Goal: Navigation & Orientation: Find specific page/section

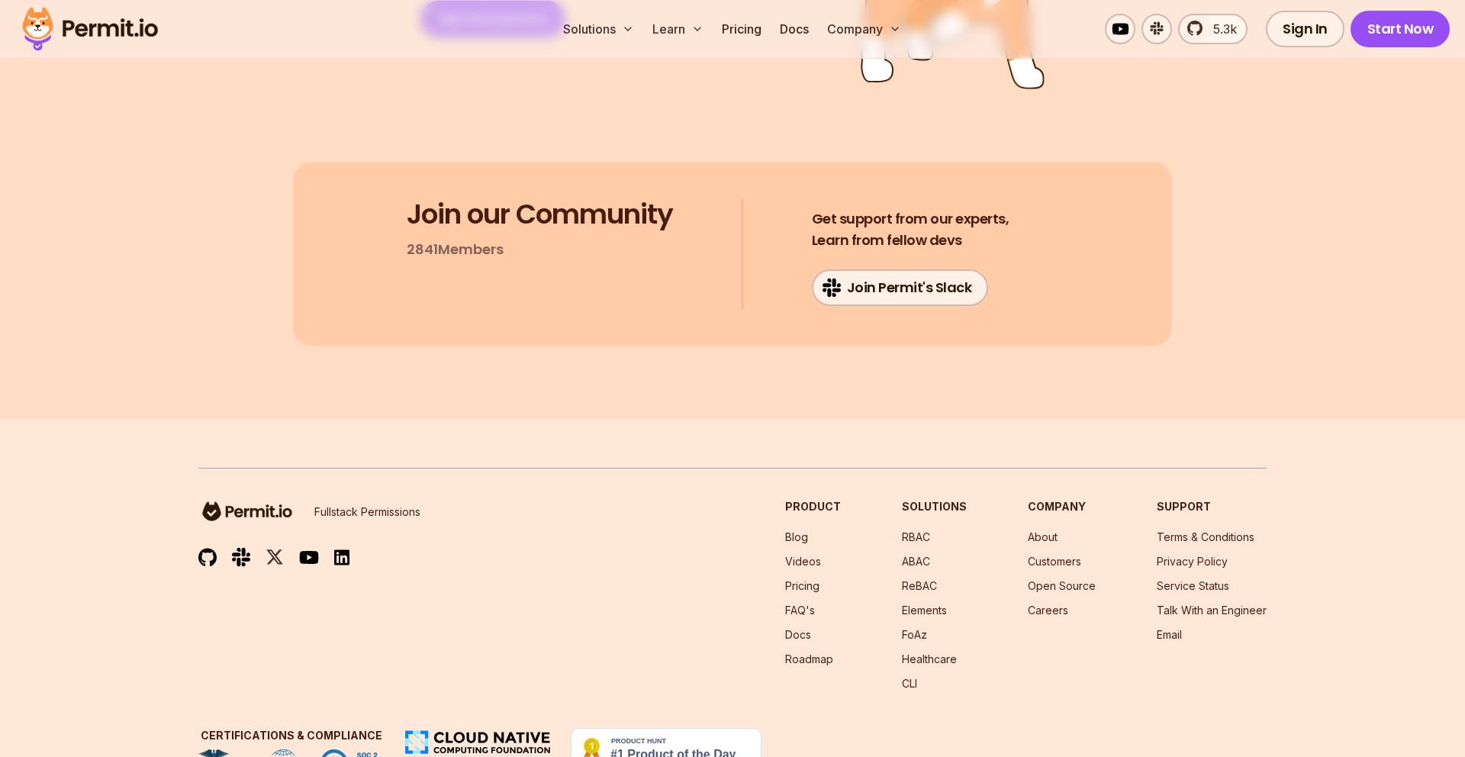
scroll to position [8109, 0]
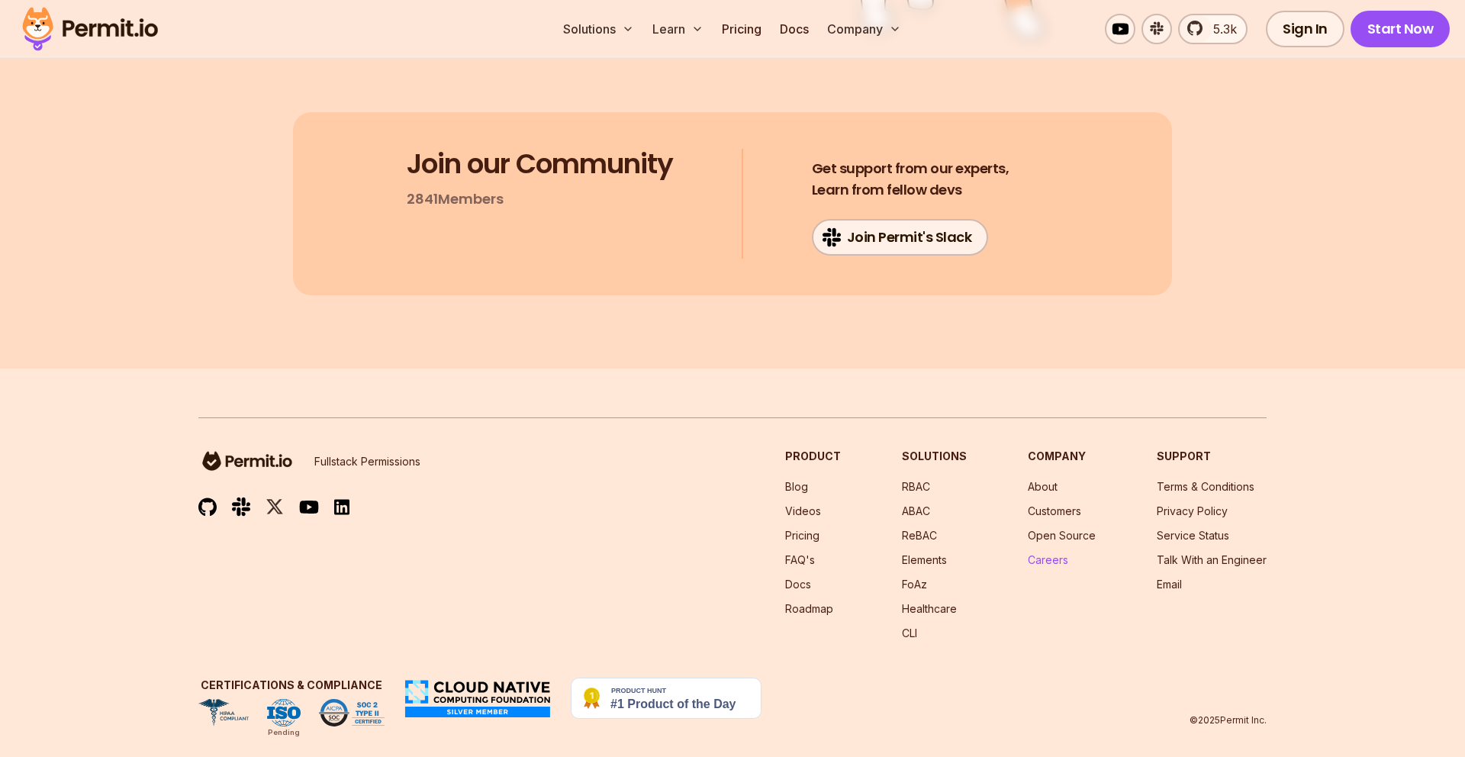
click at [1050, 553] on link "Careers" at bounding box center [1047, 559] width 40 height 13
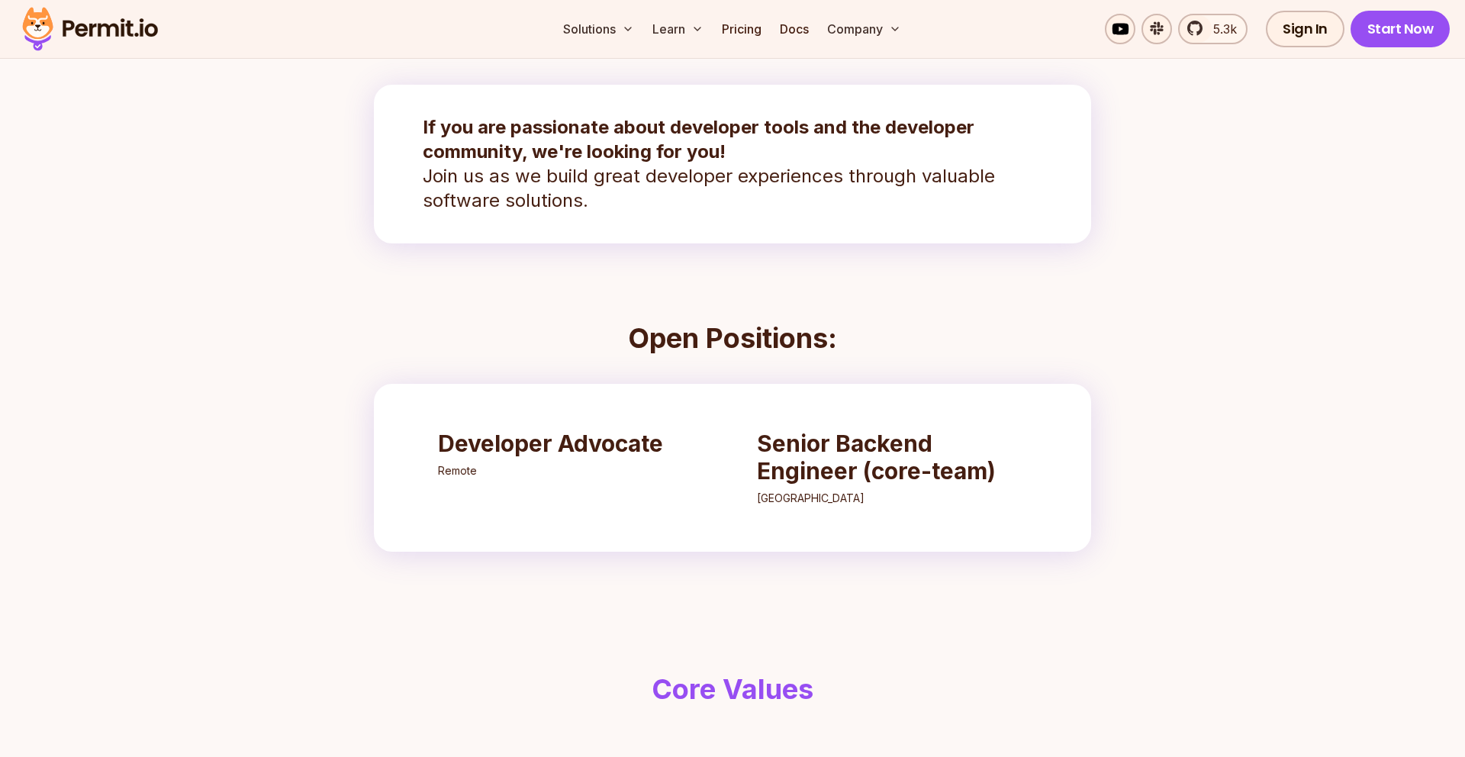
scroll to position [314, 0]
click at [826, 452] on h3 "Senior Backend Engineer (core-team)" at bounding box center [892, 457] width 270 height 55
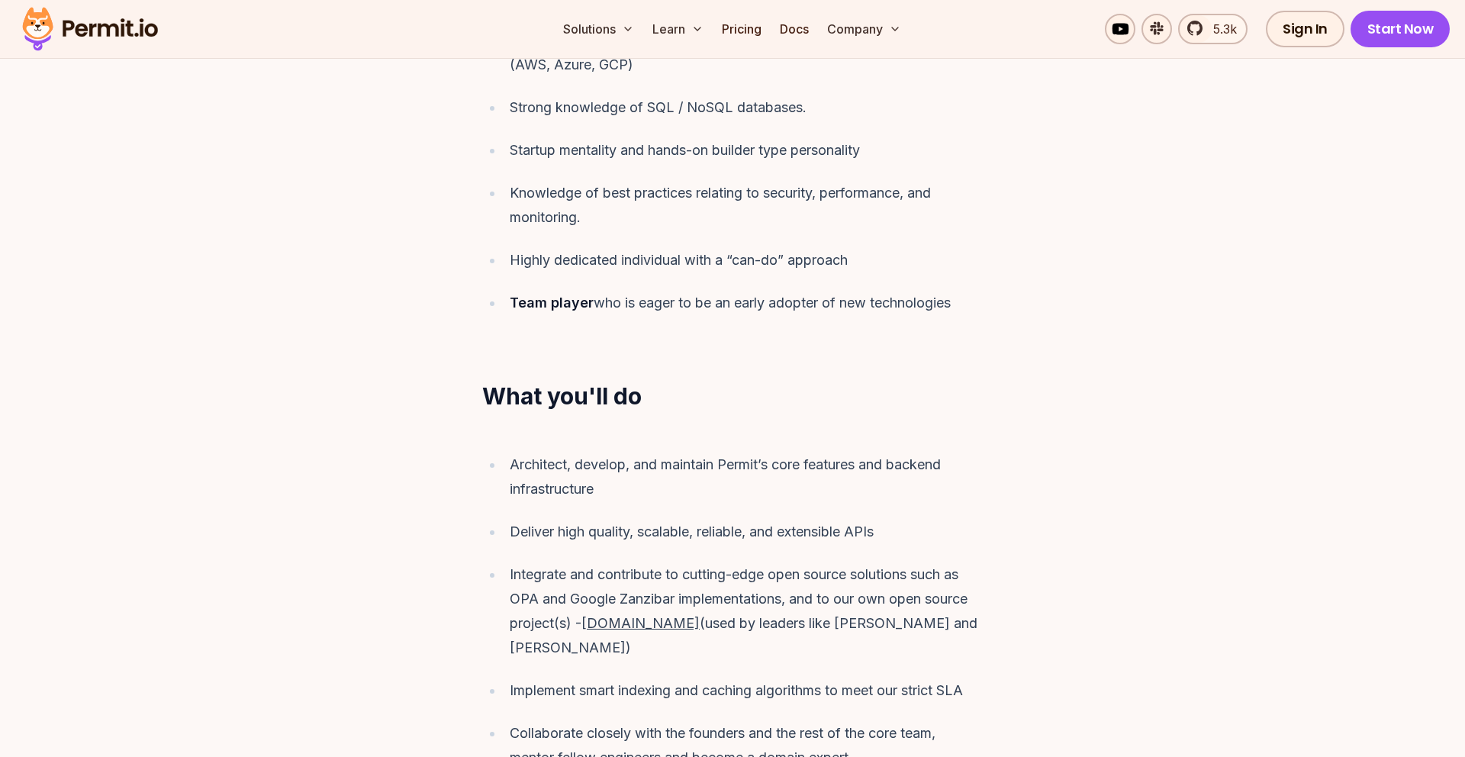
scroll to position [1130, 0]
